Goal: Information Seeking & Learning: Find specific page/section

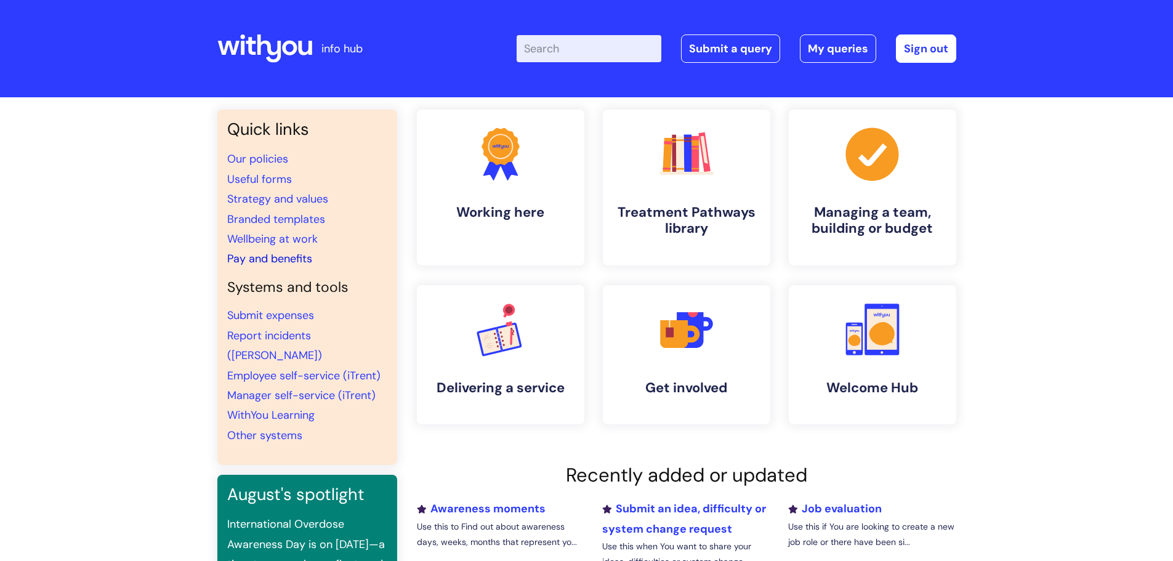
click at [265, 260] on link "Pay and benefits" at bounding box center [269, 258] width 85 height 15
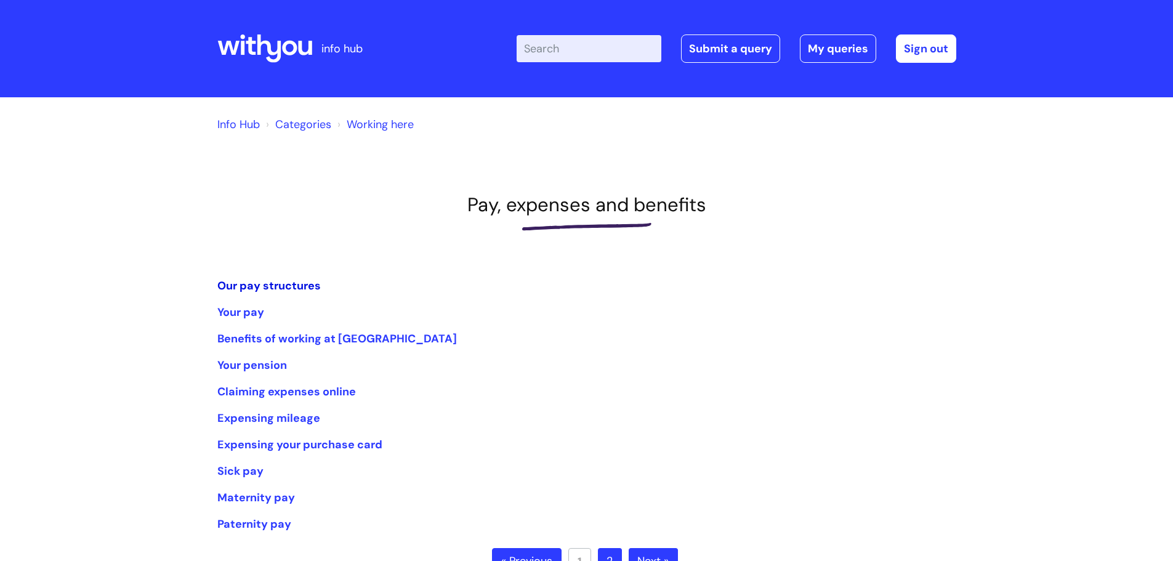
click at [254, 279] on link "Our pay structures" at bounding box center [268, 285] width 103 height 15
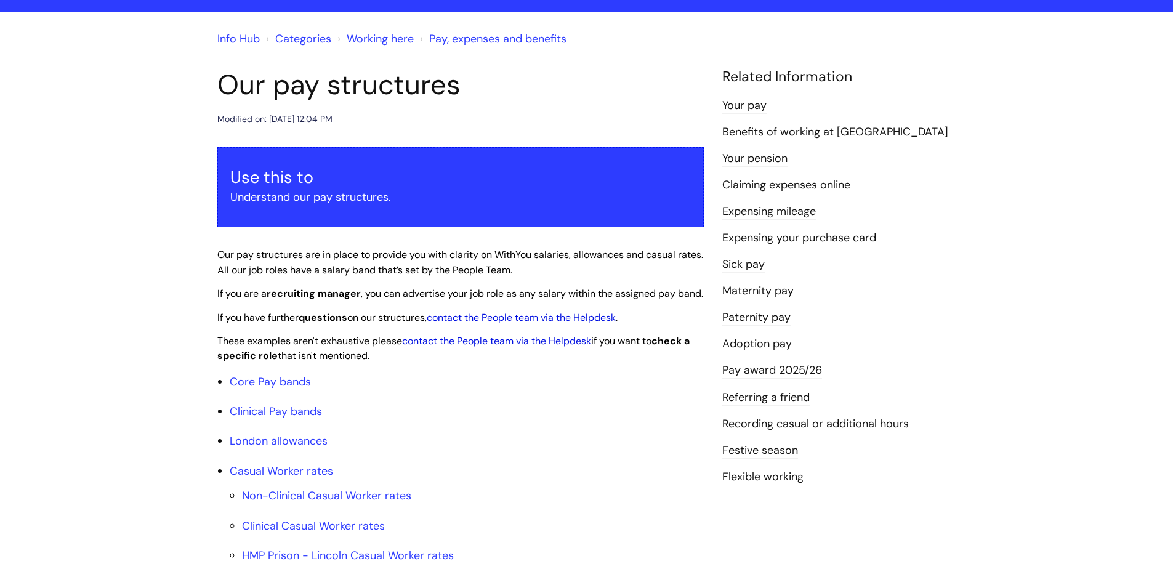
scroll to position [246, 0]
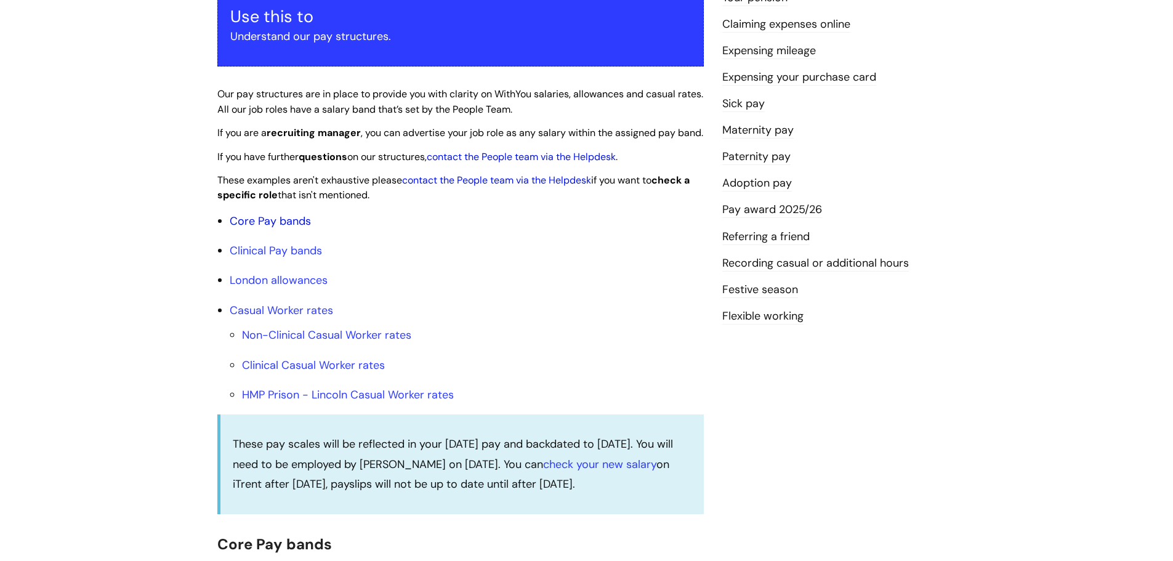
click at [284, 228] on link "Core Pay bands" at bounding box center [270, 221] width 81 height 15
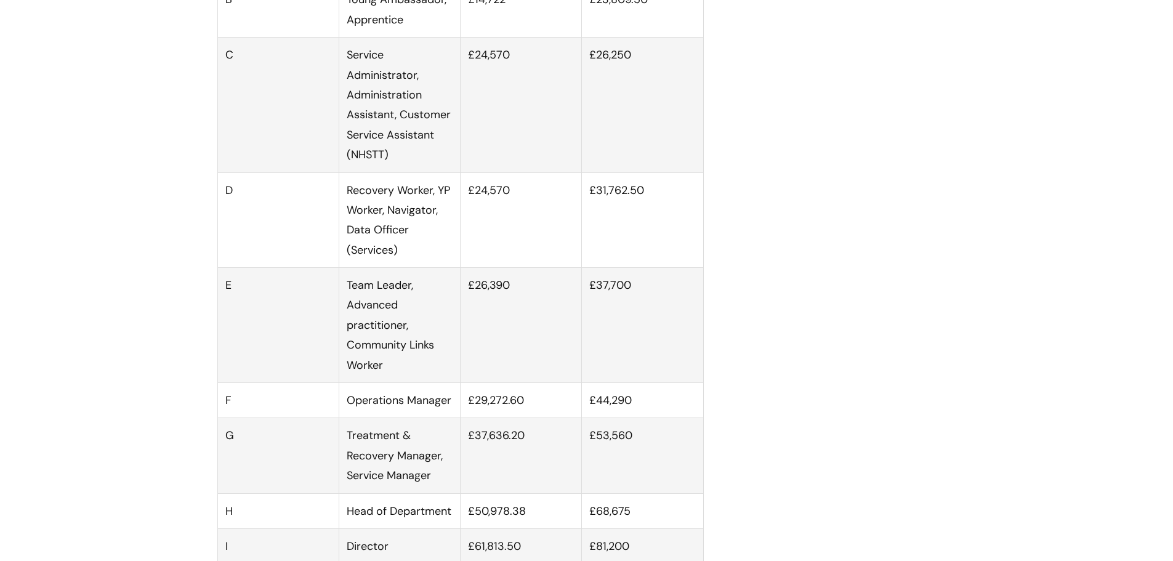
scroll to position [923, 0]
